Goal: Task Accomplishment & Management: Use online tool/utility

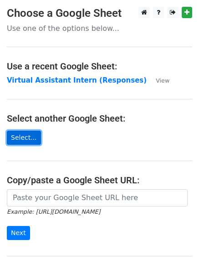
click at [21, 137] on link "Select..." at bounding box center [24, 138] width 34 height 14
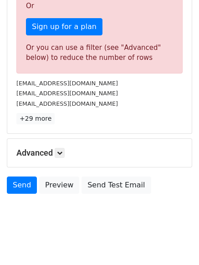
scroll to position [284, 0]
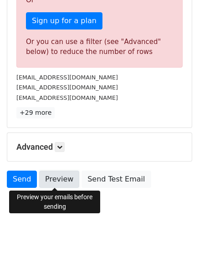
click at [55, 180] on link "Preview" at bounding box center [59, 179] width 40 height 17
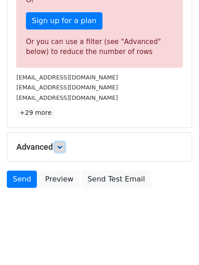
click at [58, 151] on link at bounding box center [60, 147] width 10 height 10
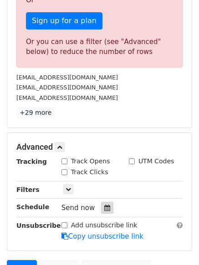
click at [104, 210] on icon at bounding box center [107, 208] width 6 height 6
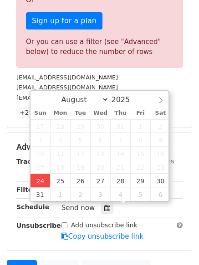
type input "[DATE] 12:00"
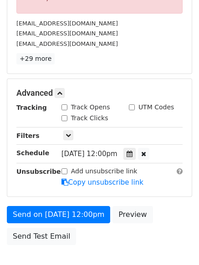
scroll to position [395, 0]
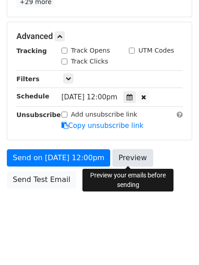
click at [127, 160] on link "Preview" at bounding box center [132, 158] width 40 height 17
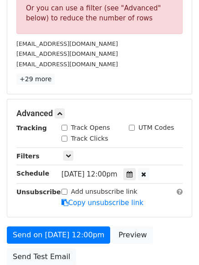
scroll to position [319, 0]
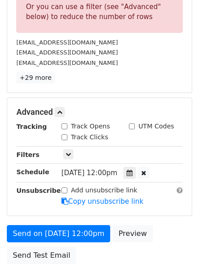
click at [117, 177] on span "[DATE] 12:00pm" at bounding box center [89, 173] width 56 height 8
click at [132, 175] on div at bounding box center [129, 173] width 12 height 12
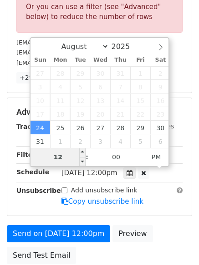
click at [71, 160] on input "12" at bounding box center [57, 157] width 55 height 18
type input "10"
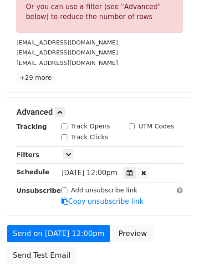
click at [163, 208] on div "Advanced Tracking Track Opens UTM Codes Track Clicks Filters Only include sprea…" at bounding box center [99, 157] width 184 height 118
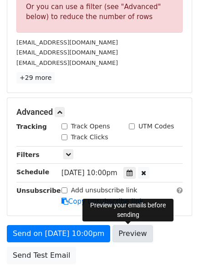
click at [125, 240] on link "Preview" at bounding box center [132, 233] width 40 height 17
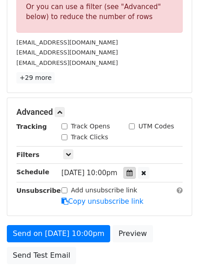
click at [135, 172] on div at bounding box center [129, 173] width 12 height 12
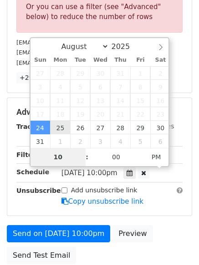
type input "[DATE] 22:00"
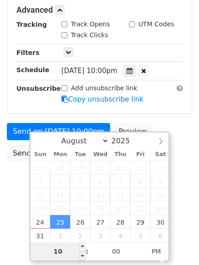
click at [66, 254] on input "10" at bounding box center [57, 252] width 55 height 18
type input "1"
type input "9"
type input "[DATE] 09:00"
click at [148, 256] on span "PM" at bounding box center [156, 252] width 25 height 18
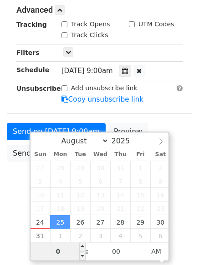
type input "08"
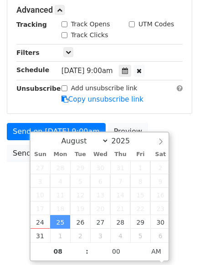
type input "[DATE] 08:00"
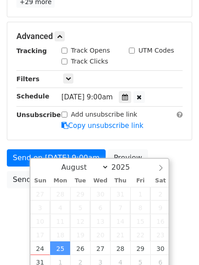
click at [175, 184] on body "New Campaign Daily emails left: 0 Google Sheet: Virtual Assistant Intern (... V…" at bounding box center [99, 18] width 199 height 421
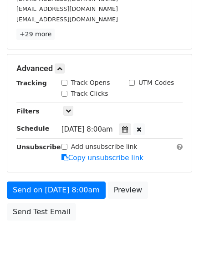
scroll to position [199, 0]
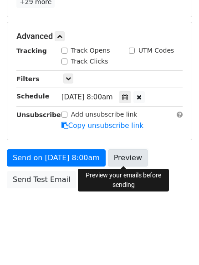
click at [130, 155] on link "Preview" at bounding box center [128, 158] width 40 height 17
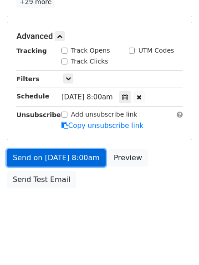
click at [85, 159] on link "Send on [DATE] 8:00am" at bounding box center [56, 158] width 99 height 17
